Goal: Task Accomplishment & Management: Use online tool/utility

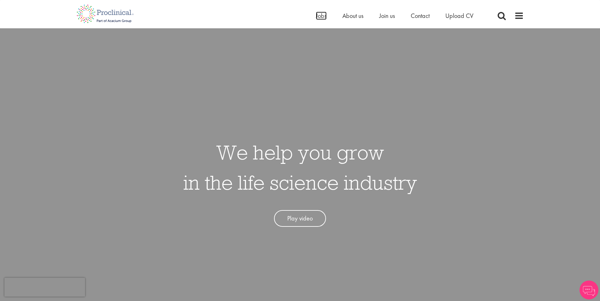
click at [323, 17] on span "Jobs" at bounding box center [321, 16] width 11 height 8
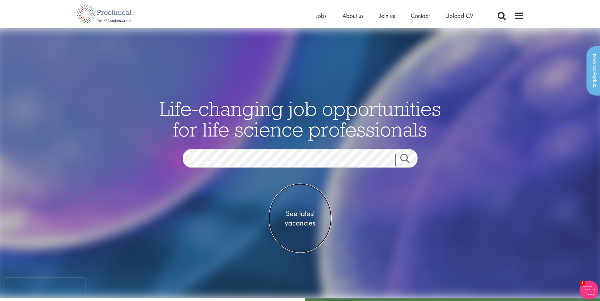
click at [295, 214] on span "See latest vacancies" at bounding box center [300, 218] width 63 height 19
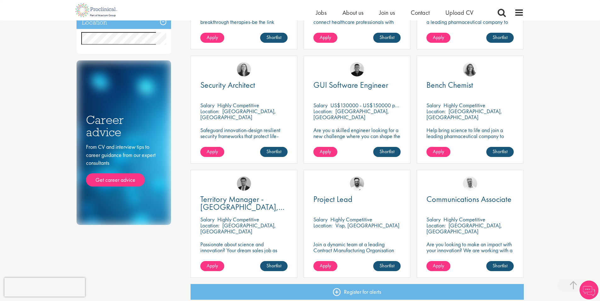
scroll to position [210, 0]
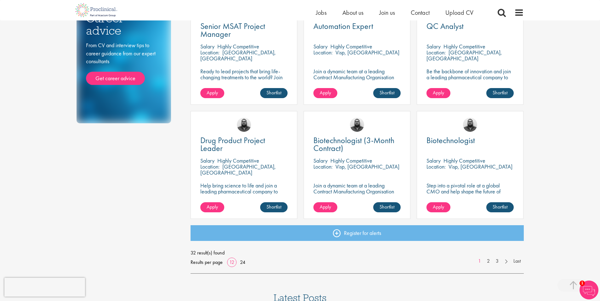
scroll to position [420, 0]
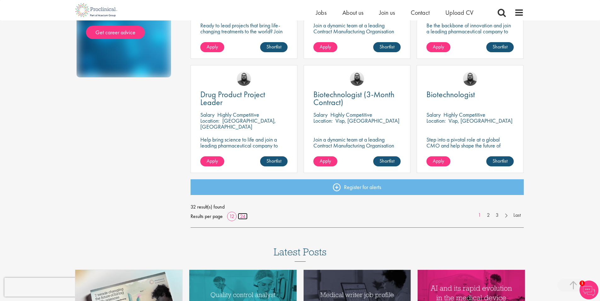
click at [246, 217] on link "24" at bounding box center [243, 216] width 10 height 7
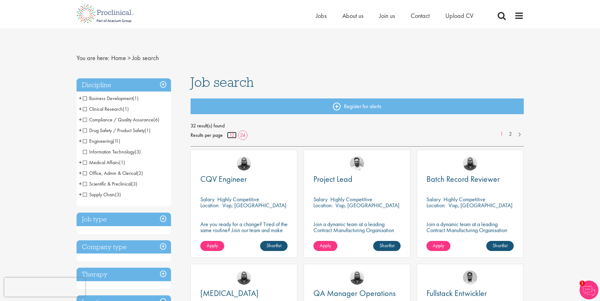
click at [233, 135] on link "12" at bounding box center [231, 135] width 9 height 7
click at [87, 142] on span "Engineering" at bounding box center [98, 141] width 30 height 7
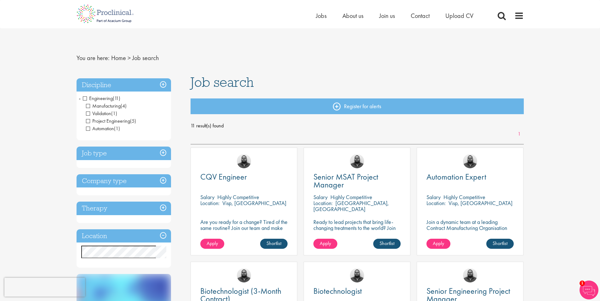
click at [87, 97] on span "Engineering" at bounding box center [98, 98] width 30 height 7
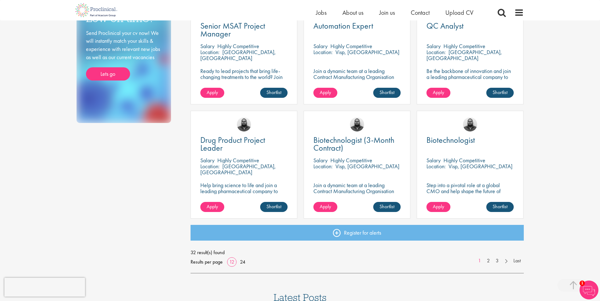
scroll to position [420, 0]
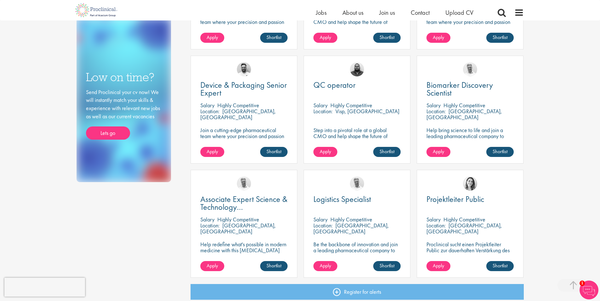
scroll to position [420, 0]
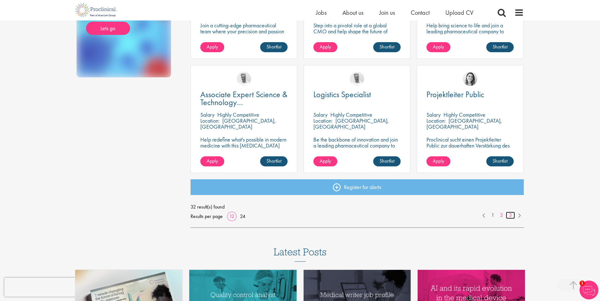
click at [510, 215] on link "3" at bounding box center [510, 215] width 9 height 7
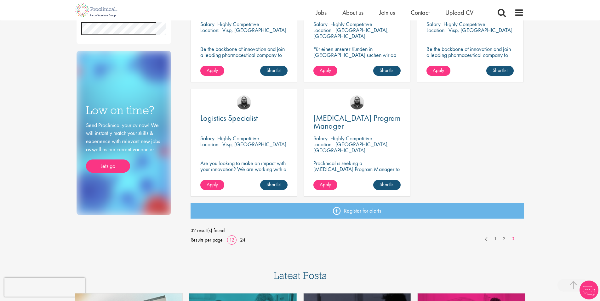
scroll to position [315, 0]
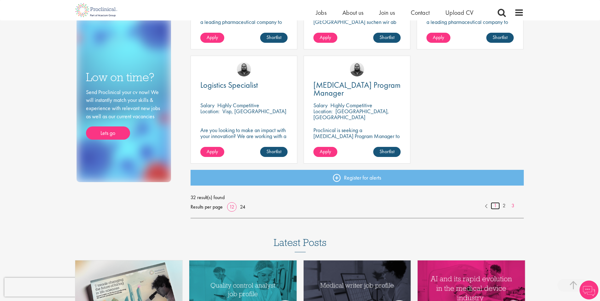
click at [495, 204] on link "1" at bounding box center [495, 206] width 9 height 7
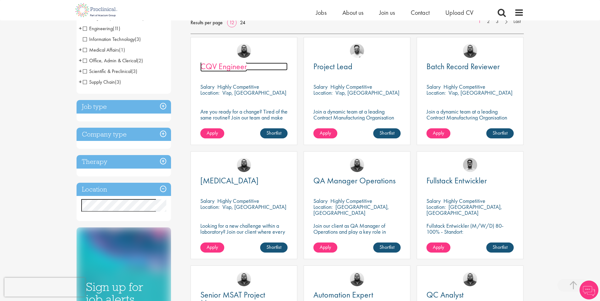
click at [242, 69] on span "CQV Engineer" at bounding box center [223, 66] width 47 height 11
